Goal: Information Seeking & Learning: Learn about a topic

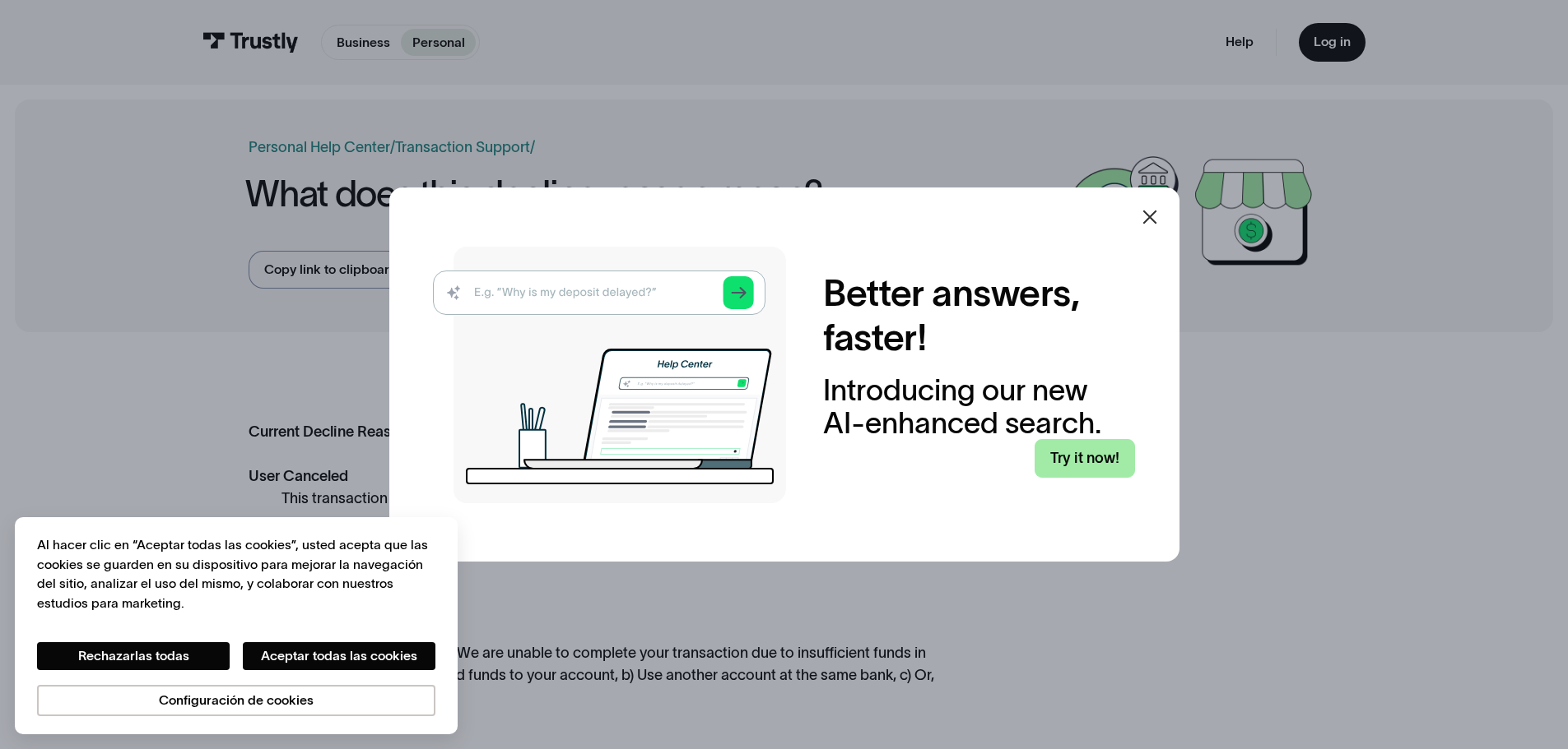
click at [1087, 462] on link "Try it now!" at bounding box center [1084, 459] width 100 height 39
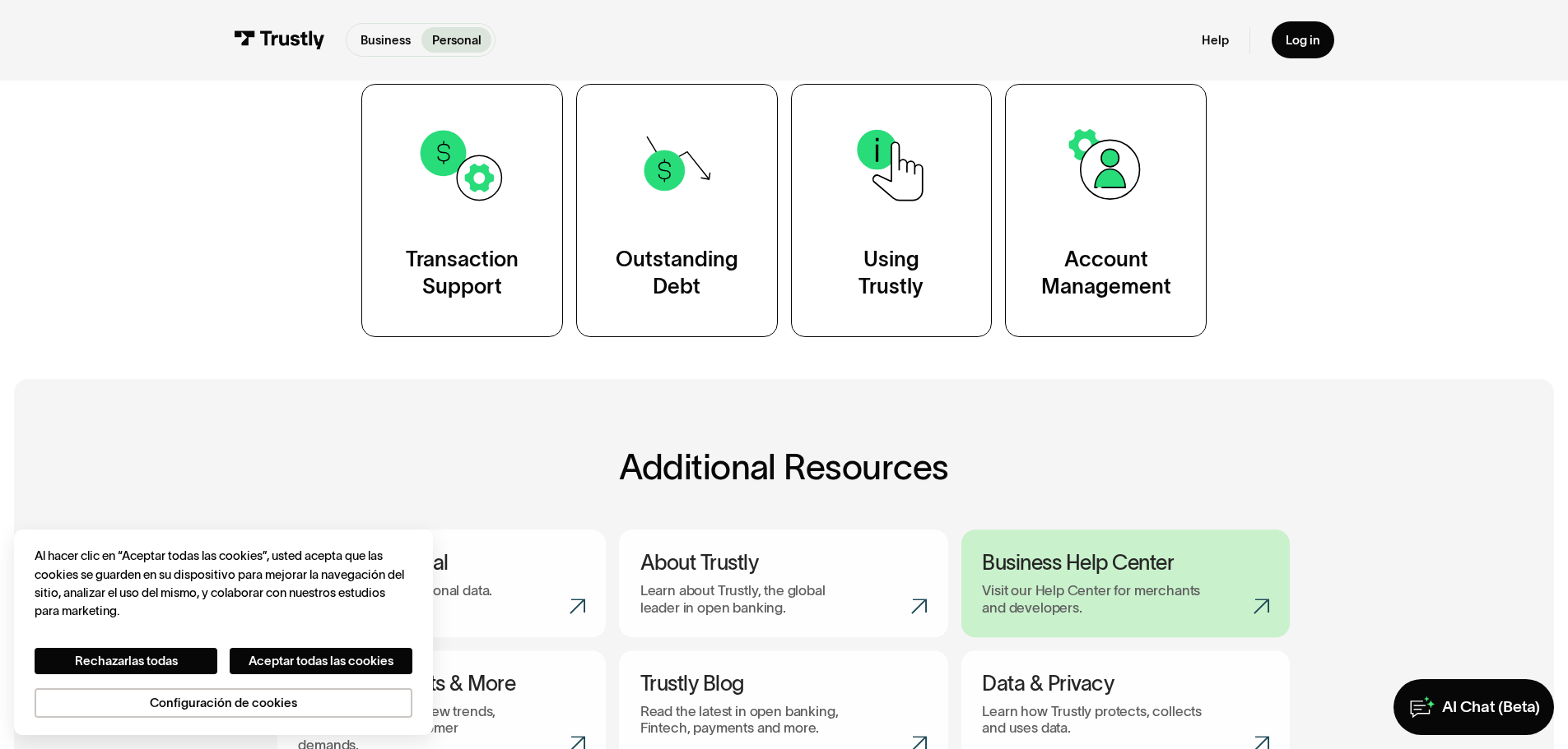
scroll to position [658, 0]
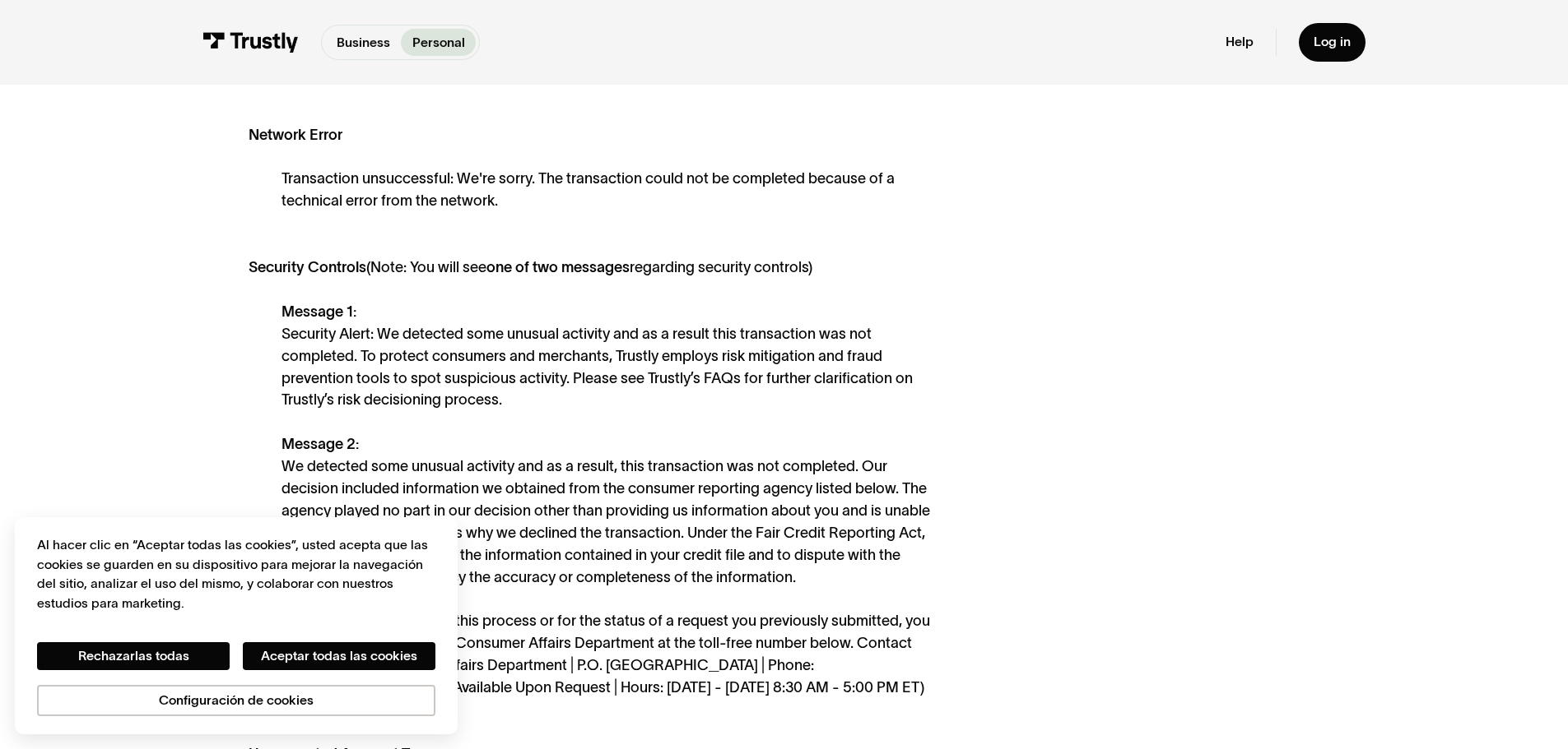
scroll to position [1069, 0]
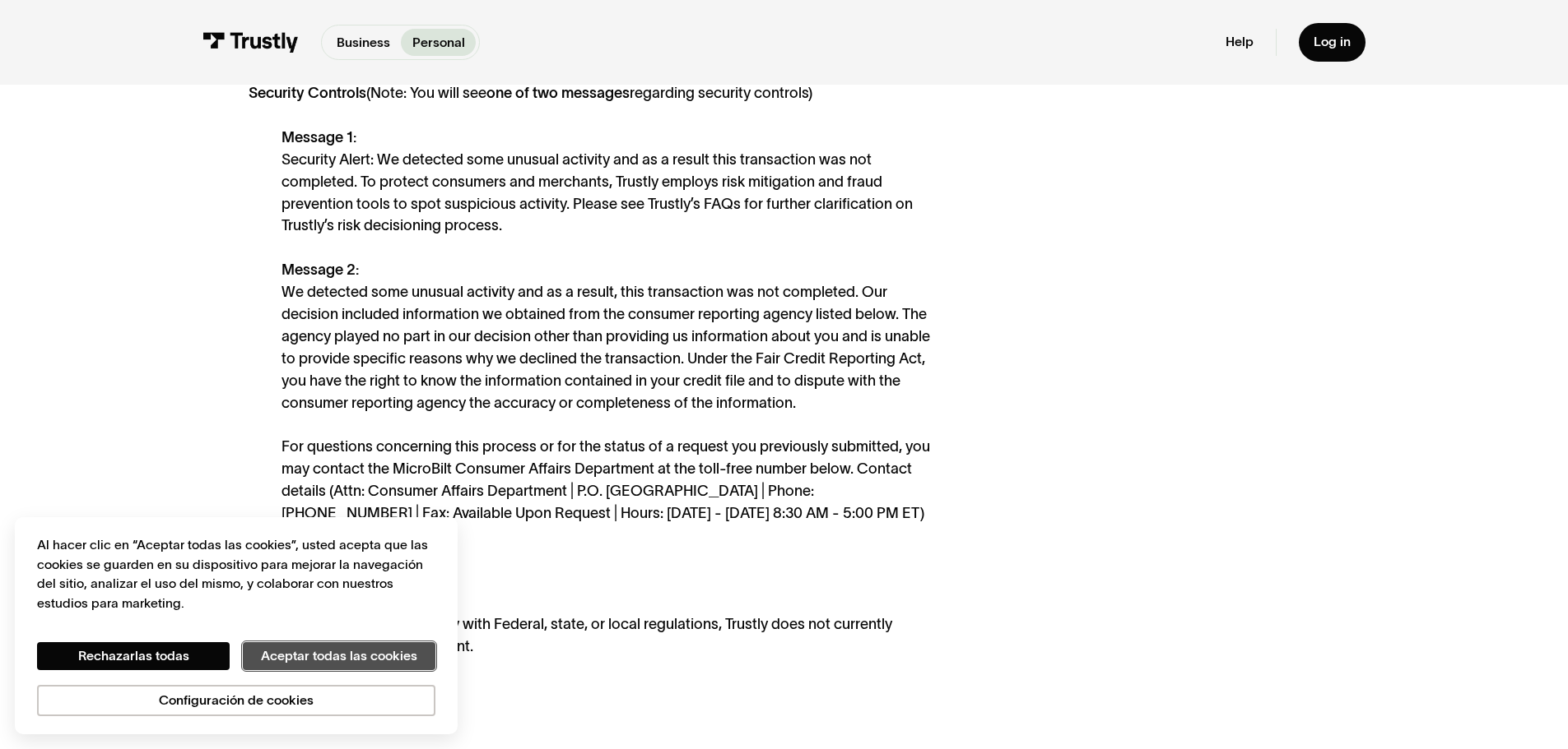
click at [266, 653] on button "Aceptar todas las cookies" at bounding box center [339, 656] width 193 height 28
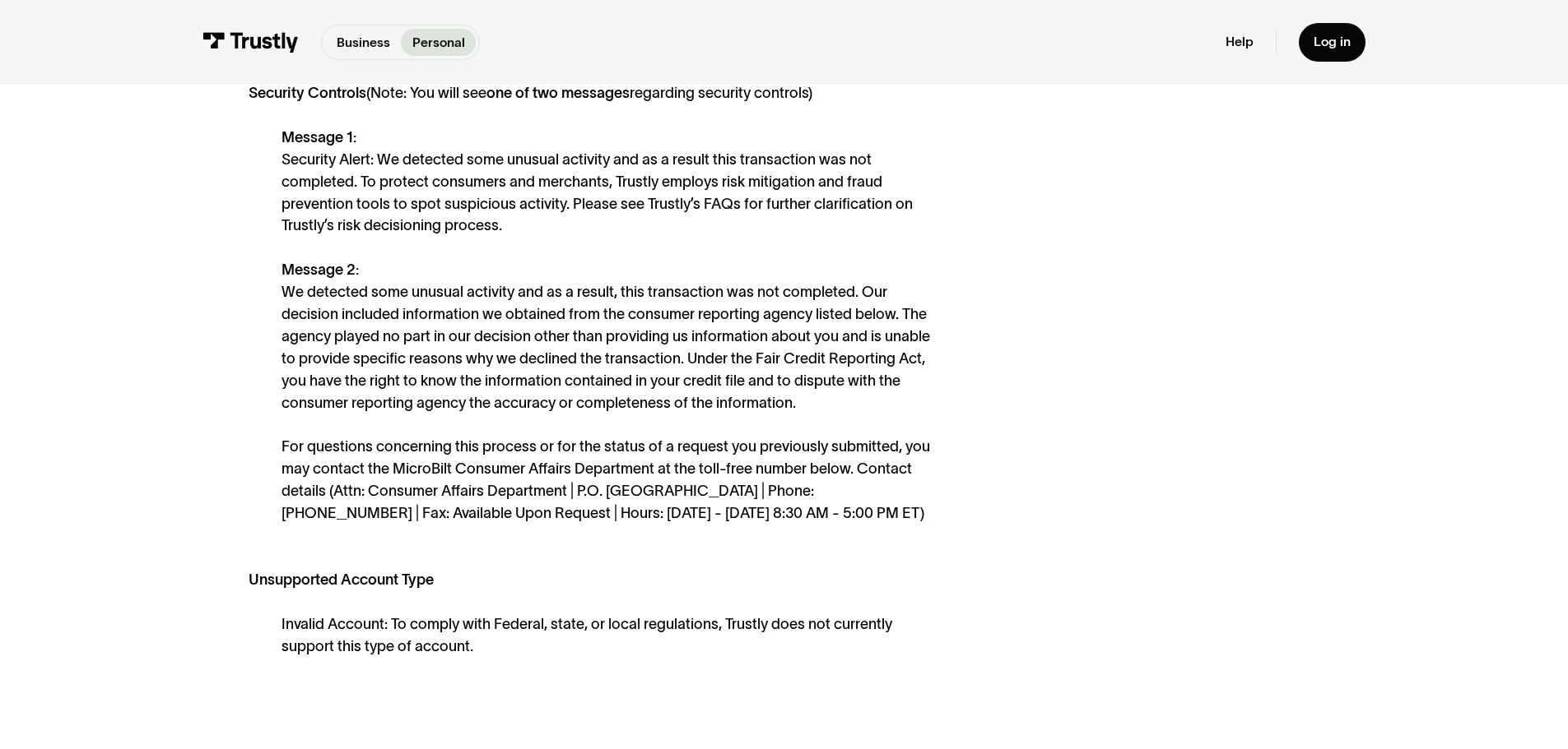
click at [1139, 391] on div "Current Decline Reasons: User Canceled This transaction was canceled part way b…" at bounding box center [783, 94] width 1070 height 1484
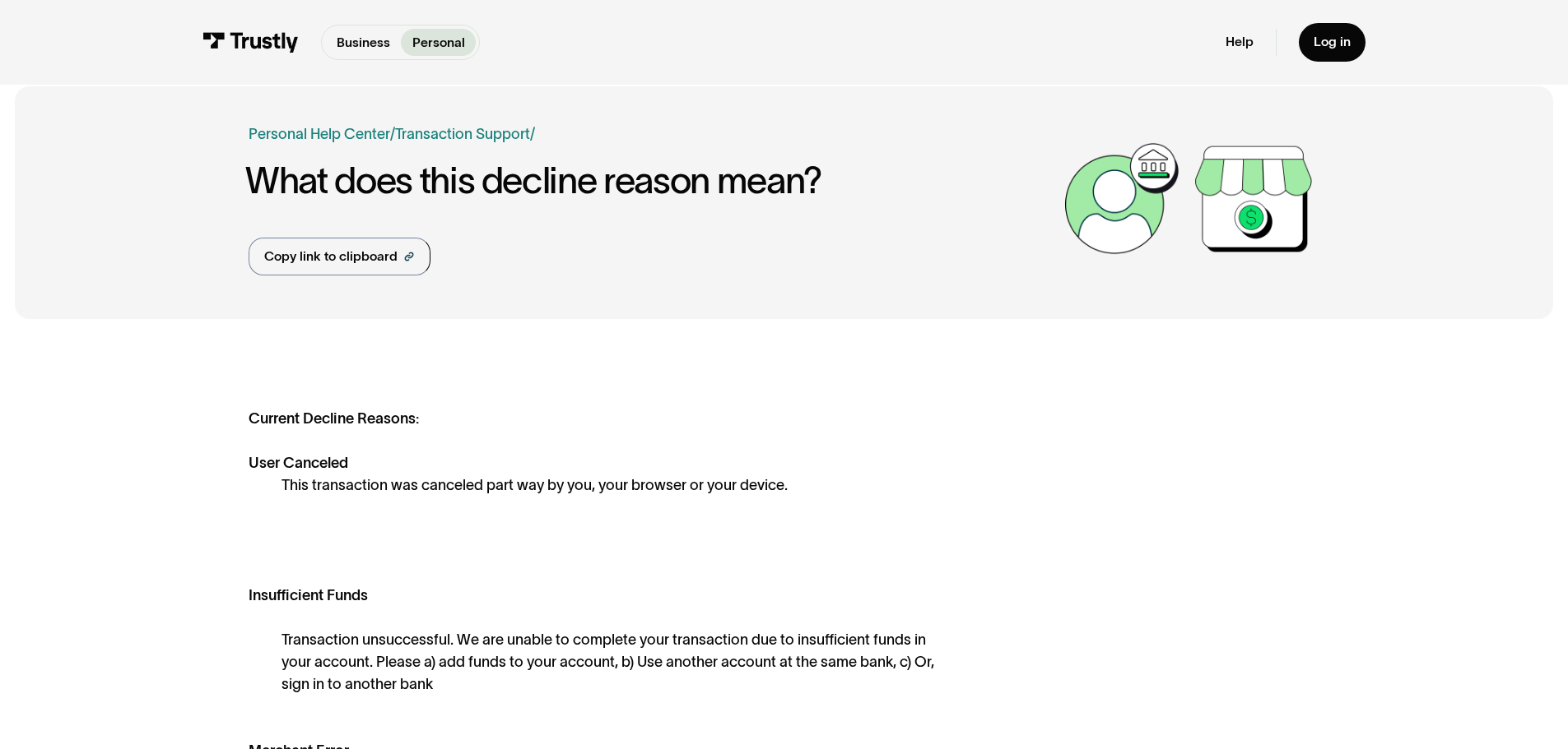
scroll to position [0, 0]
